Goal: Information Seeking & Learning: Learn about a topic

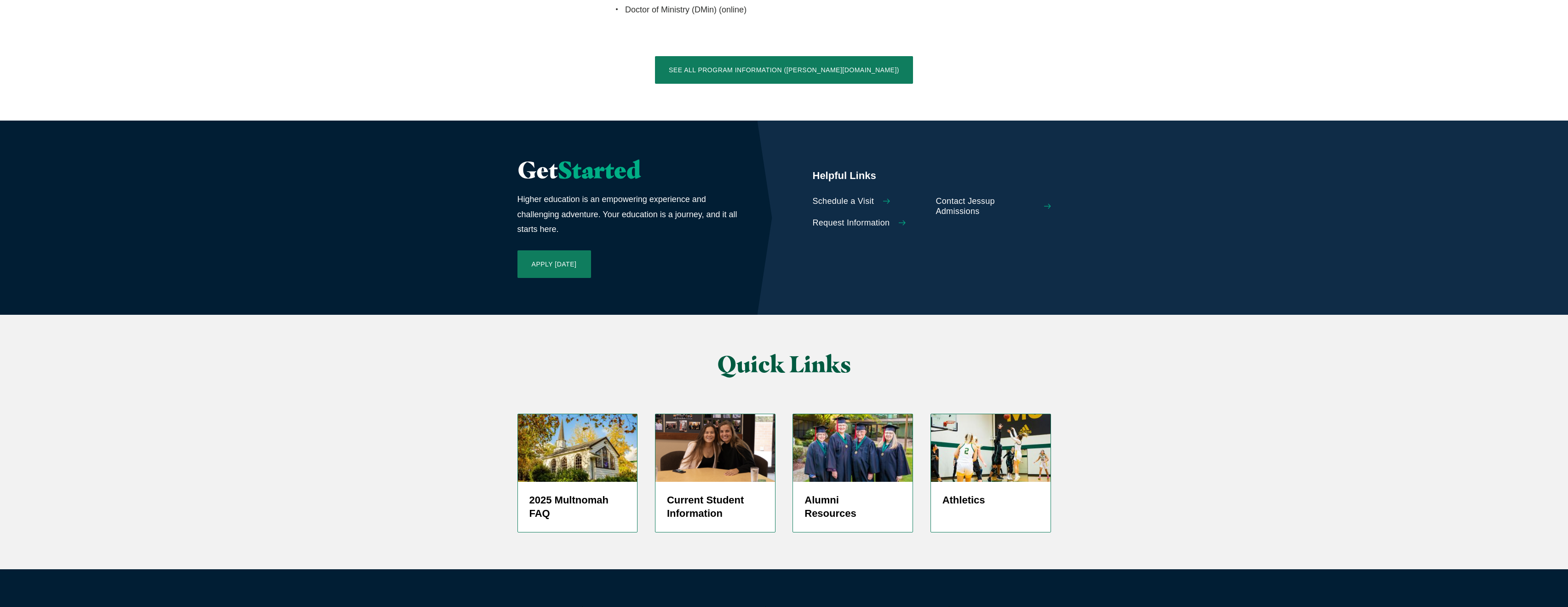
scroll to position [1985, 0]
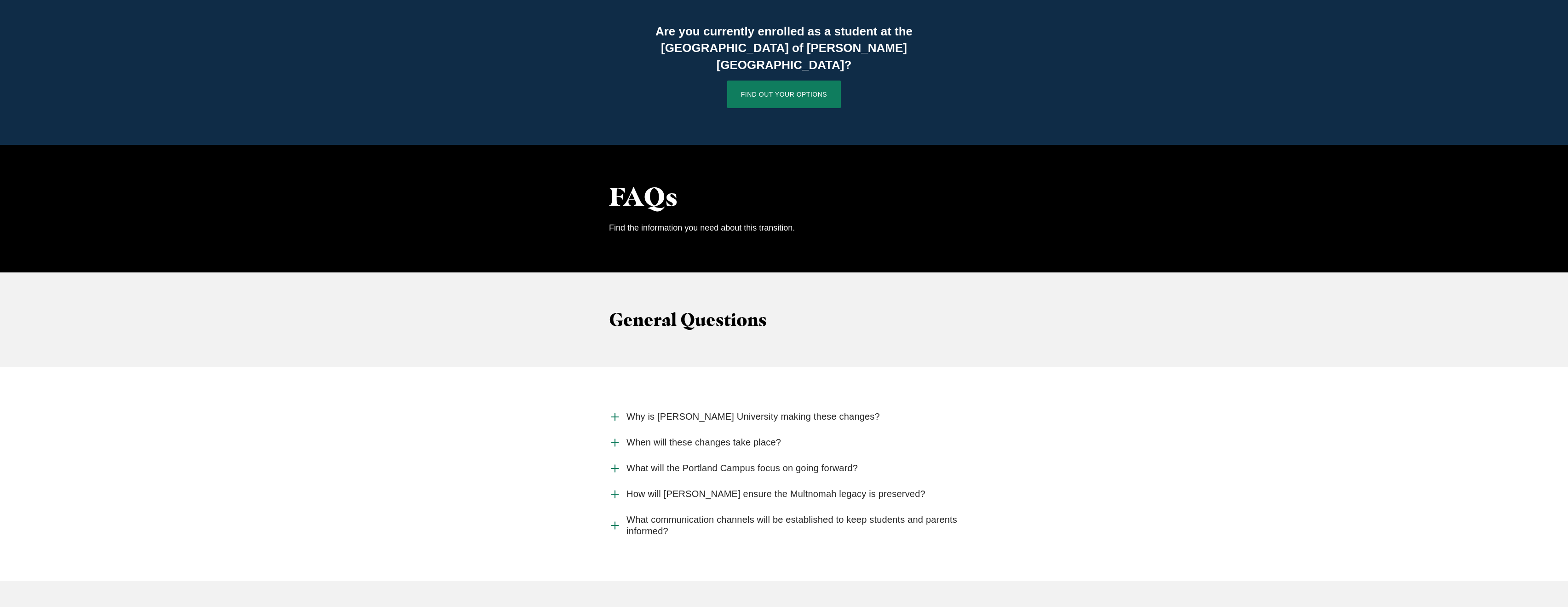
scroll to position [753, 0]
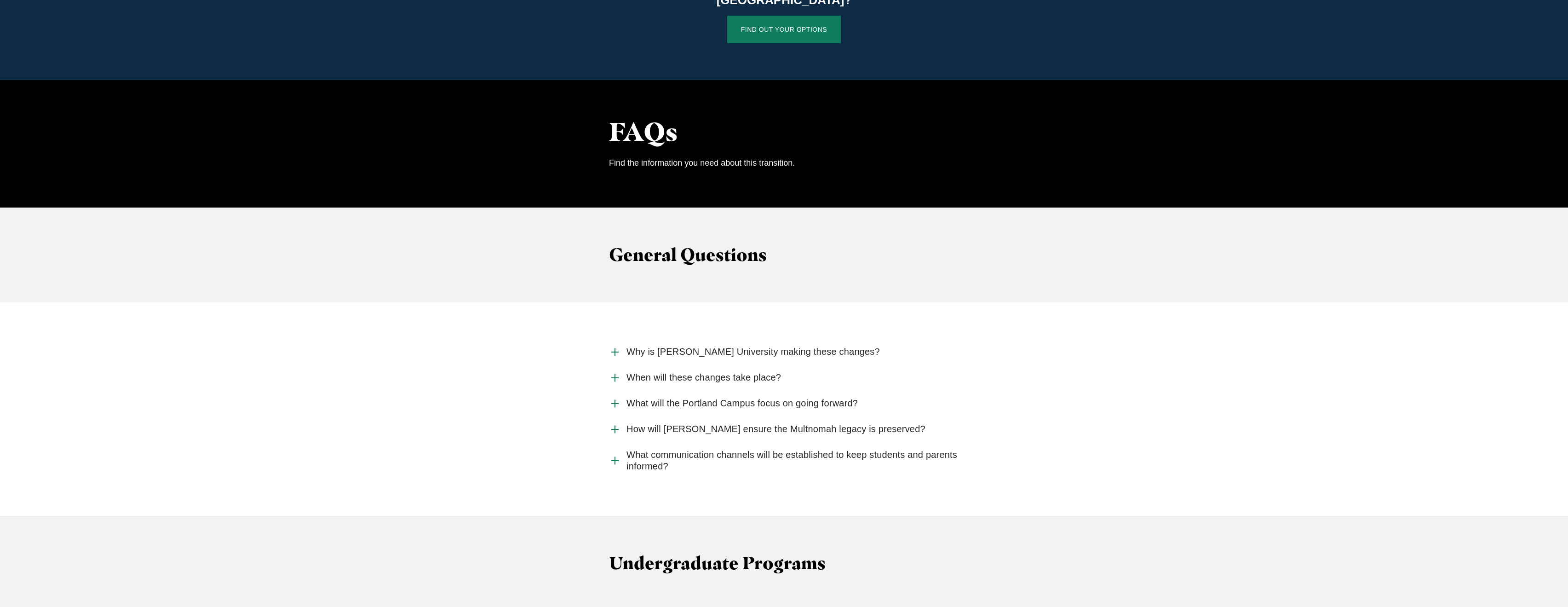
click at [616, 348] on use "Accordion" at bounding box center [615, 351] width 7 height 7
click at [0, 0] on input "Why is Jessup University making these changes?" at bounding box center [0, 0] width 0 height 0
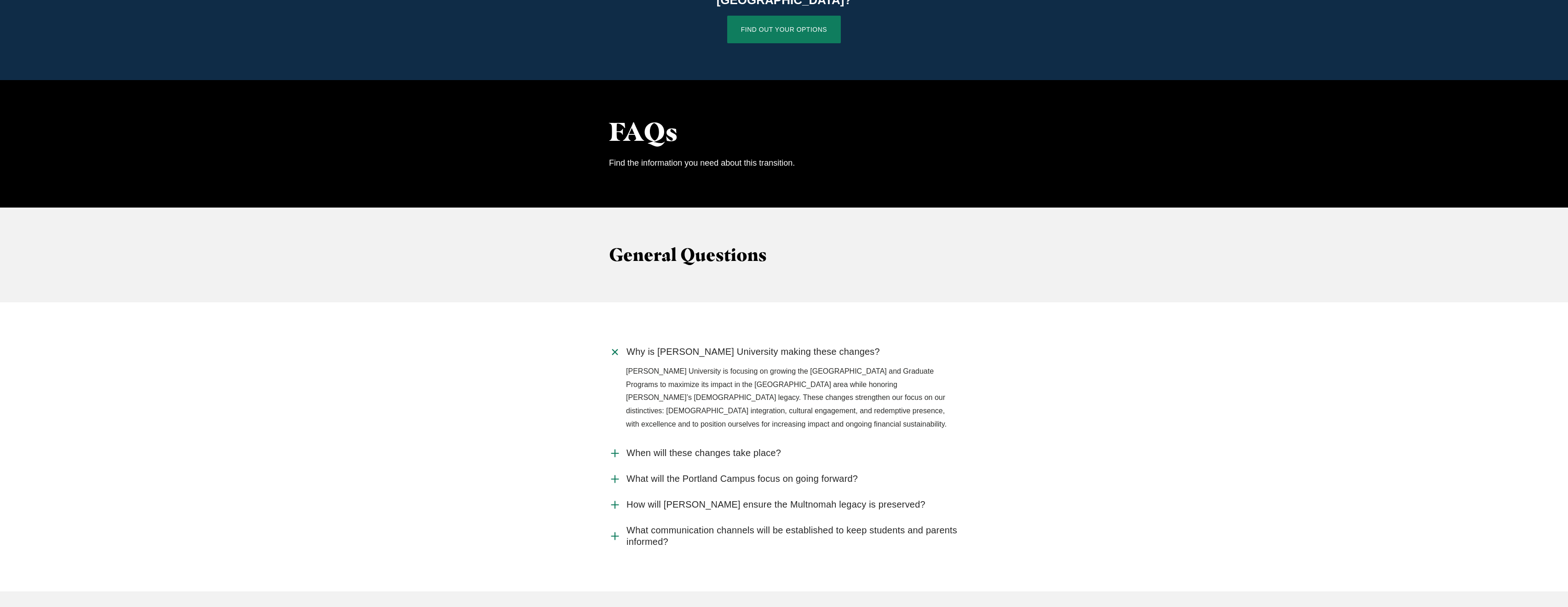
click at [616, 343] on icon "Accordion" at bounding box center [615, 351] width 17 height 17
click at [0, 0] on input "Why is Jessup University making these changes?" at bounding box center [0, 0] width 0 height 0
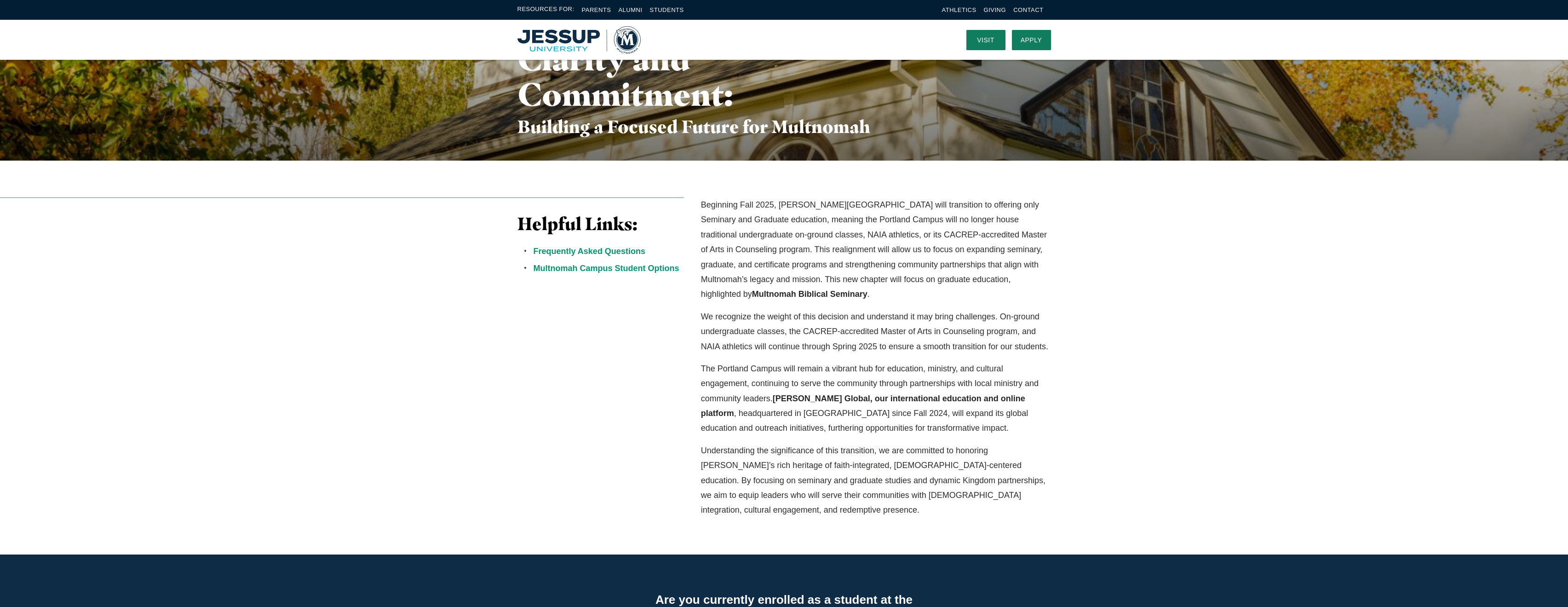
scroll to position [0, 0]
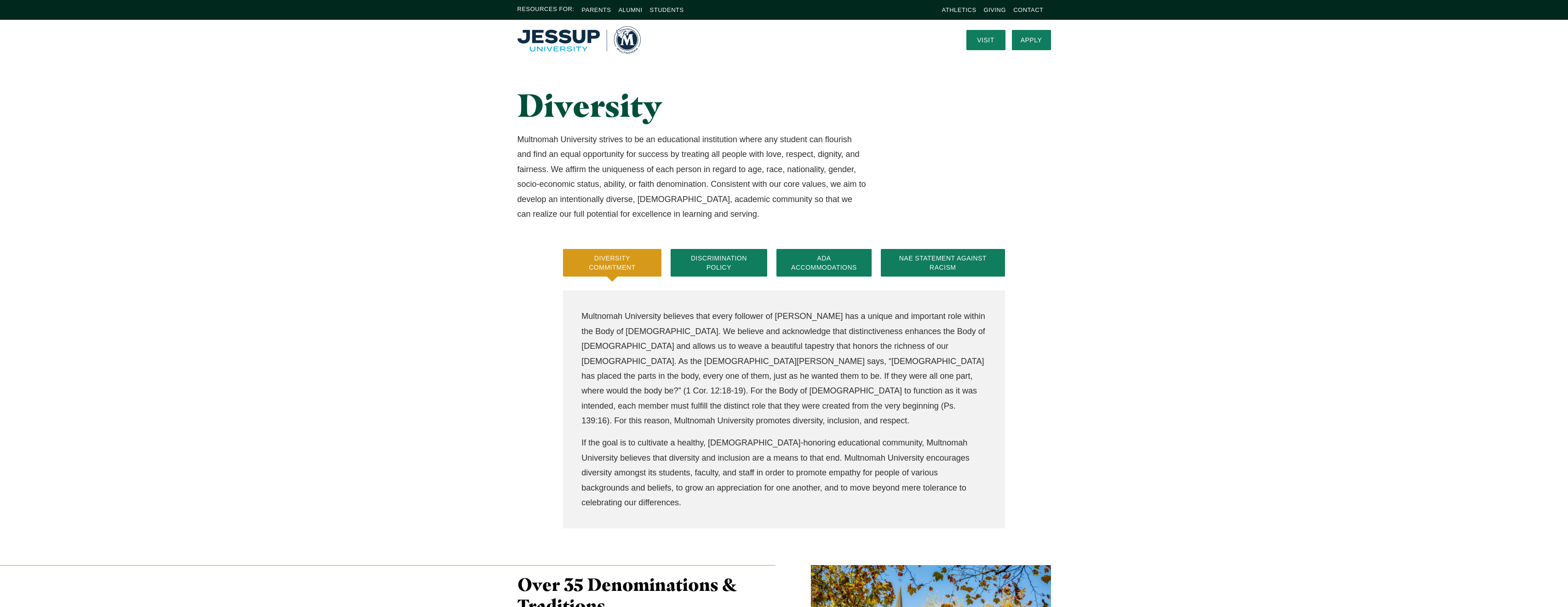
click at [200, 413] on div "Diversity Commitment Discrimination Policy ADA Accommodations NAE Statement Aga…" at bounding box center [784, 407] width 1568 height 316
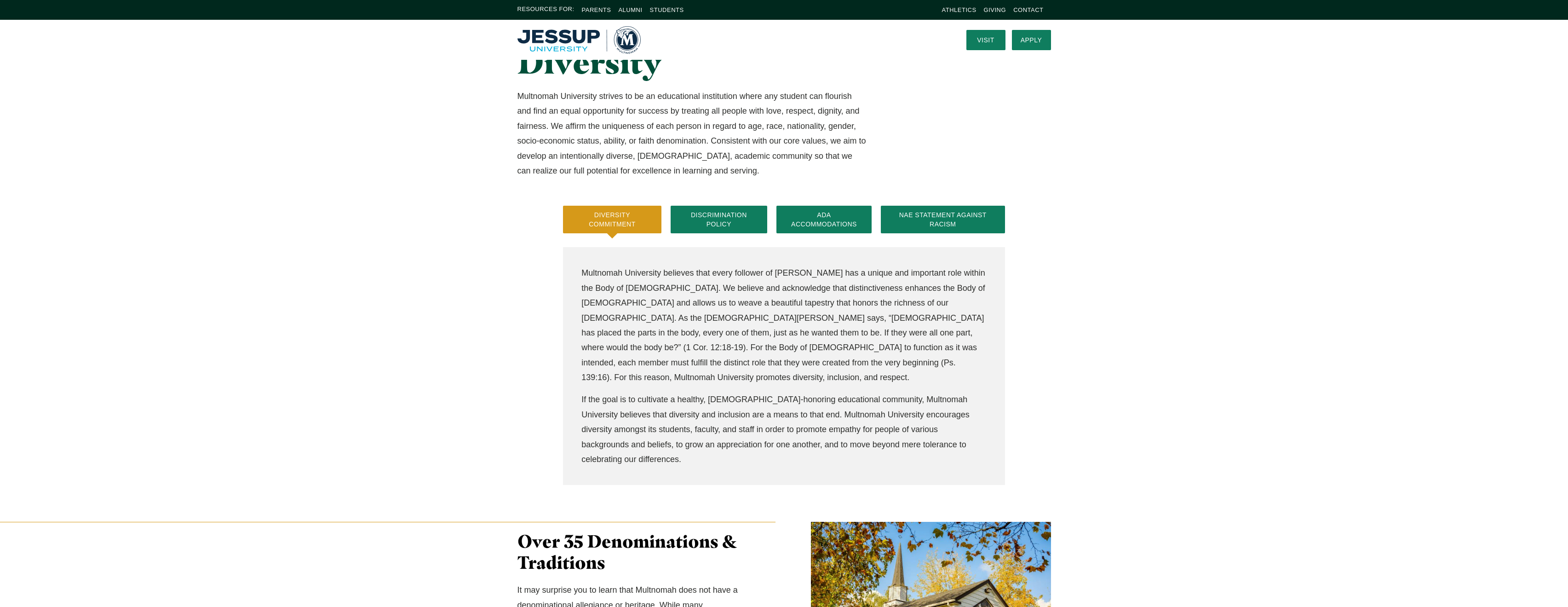
scroll to position [87, 0]
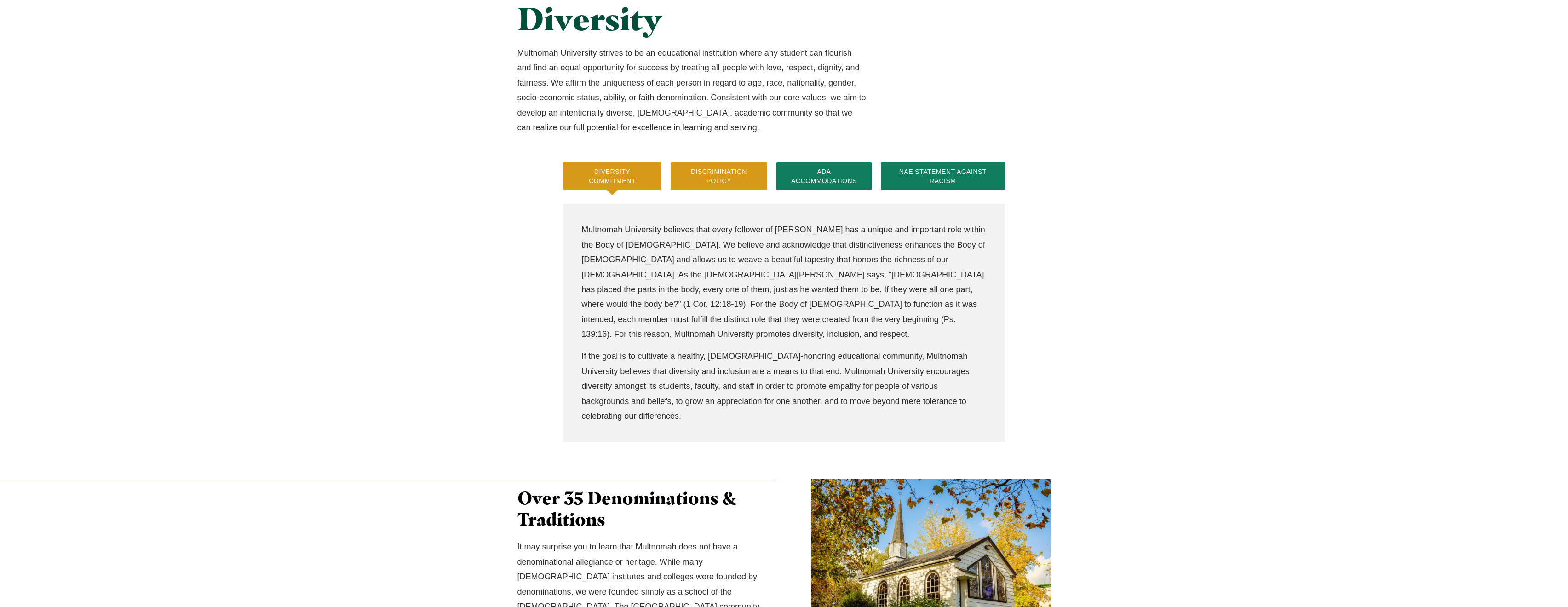
click at [705, 173] on button "Discrimination Policy" at bounding box center [719, 176] width 97 height 27
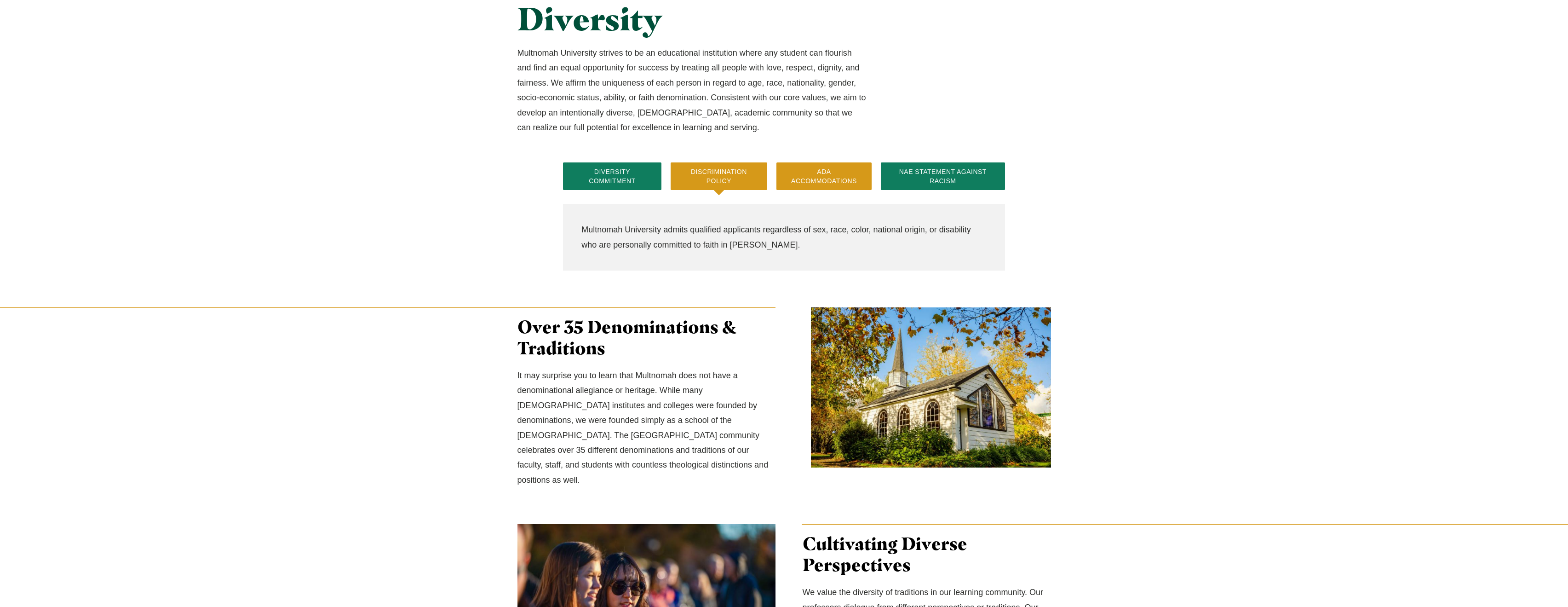
click at [842, 177] on button "ADA Accommodations" at bounding box center [824, 176] width 95 height 27
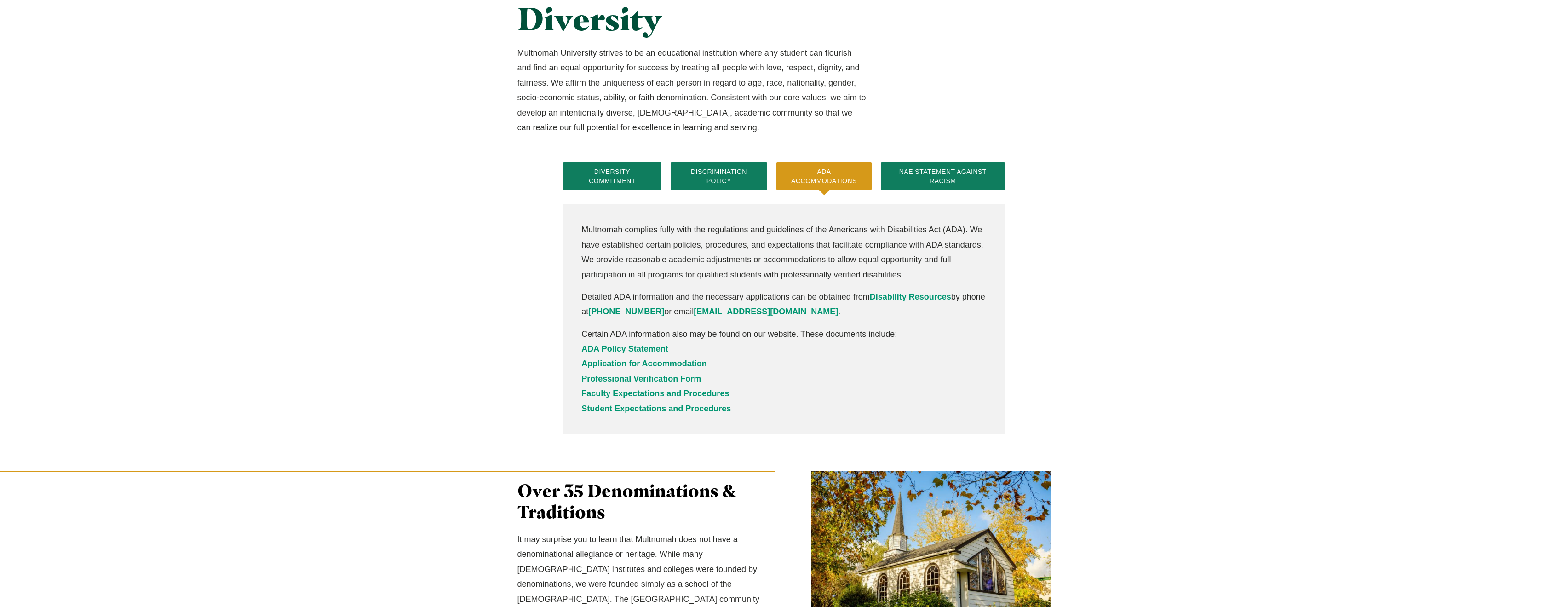
click at [1131, 218] on div "Diversity Commitment Discrimination Policy ADA Accommodations NAE Statement Aga…" at bounding box center [784, 316] width 1568 height 308
click at [973, 185] on button "NAE Statement Against Racism" at bounding box center [943, 176] width 124 height 27
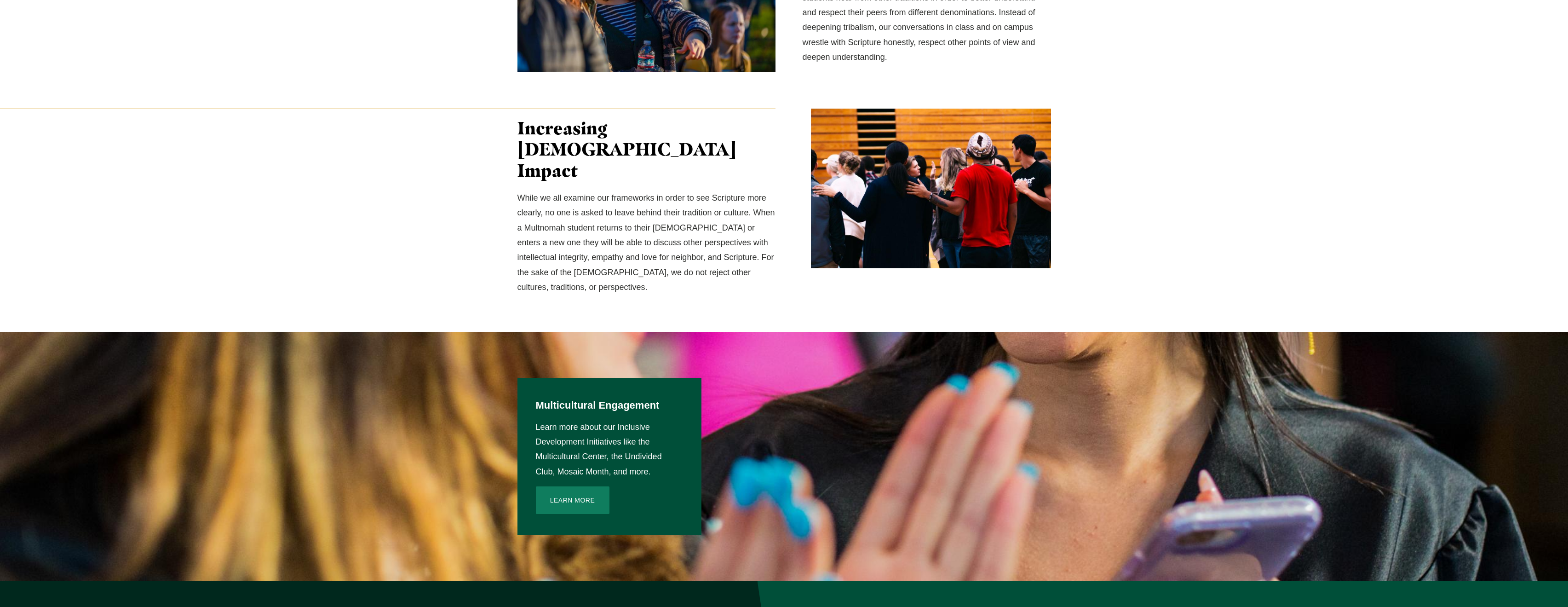
scroll to position [1063, 0]
